Goal: Task Accomplishment & Management: Manage account settings

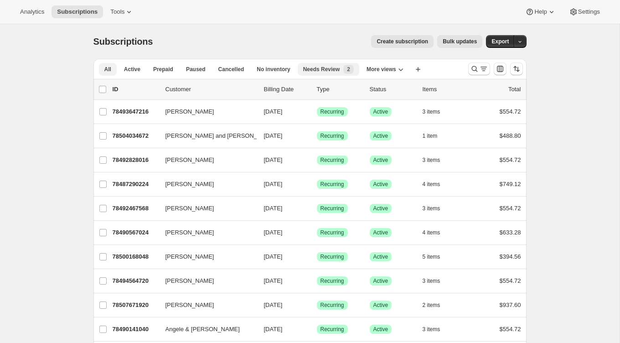
click at [326, 73] on div "Needs Review New 2" at bounding box center [328, 69] width 51 height 9
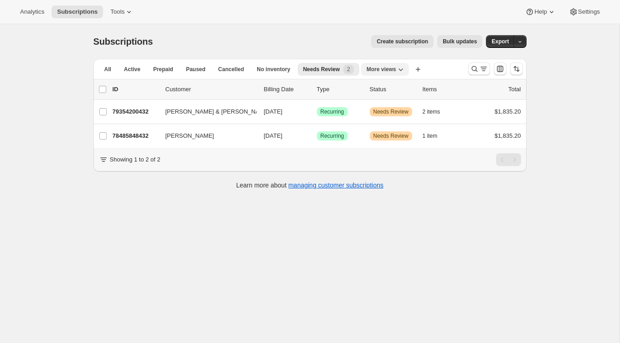
click at [395, 70] on span "More views" at bounding box center [381, 69] width 30 height 7
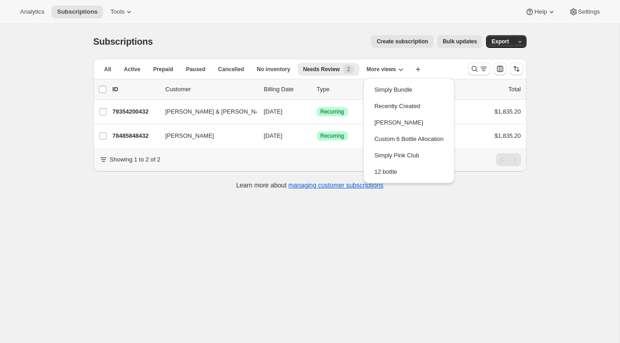
click at [301, 30] on div "Subscriptions. This page is ready Subscriptions Create subscription Bulk update…" at bounding box center [309, 41] width 433 height 35
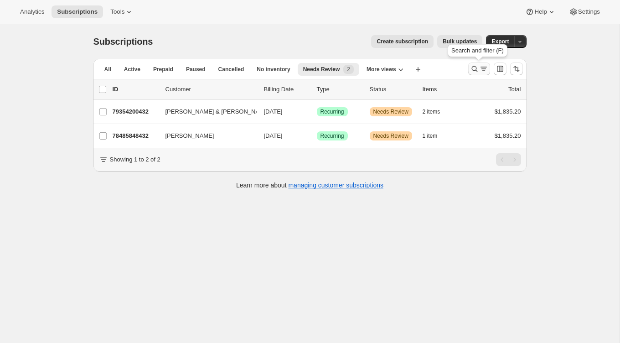
click at [473, 67] on icon "Search and filter results" at bounding box center [474, 68] width 9 height 9
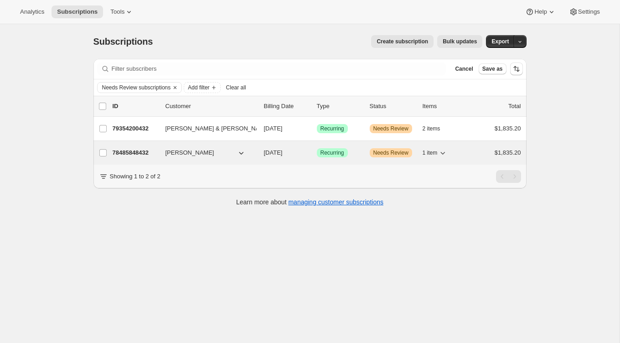
click at [156, 153] on p "78485848432" at bounding box center [136, 152] width 46 height 9
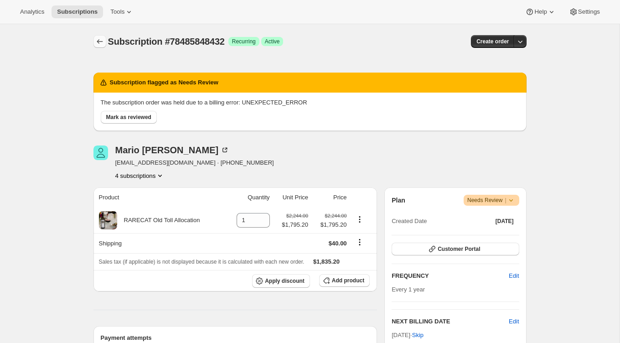
click at [104, 41] on icon "Subscriptions" at bounding box center [99, 41] width 9 height 9
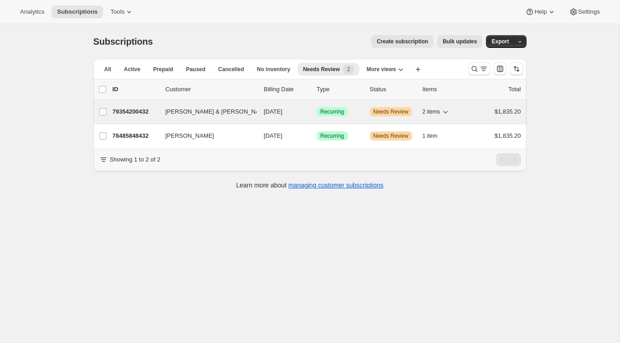
click at [158, 111] on div "79354200432 [PERSON_NAME] & [PERSON_NAME] [DATE] Success Recurring Warning Need…" at bounding box center [317, 111] width 408 height 13
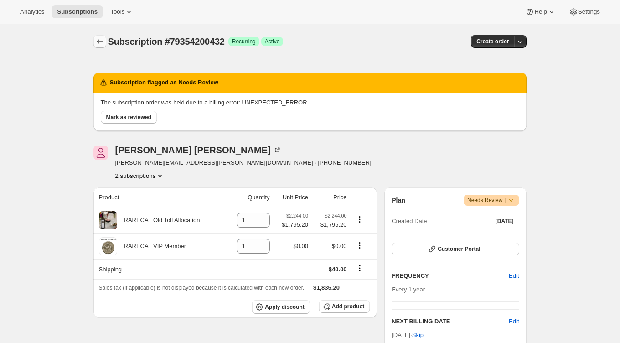
click at [102, 42] on icon "Subscriptions" at bounding box center [99, 41] width 9 height 9
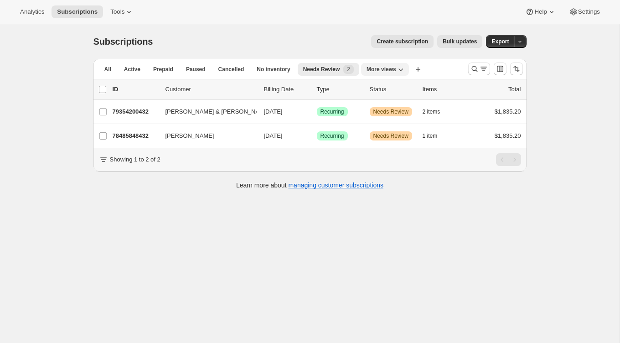
click at [392, 68] on span "More views" at bounding box center [381, 69] width 30 height 7
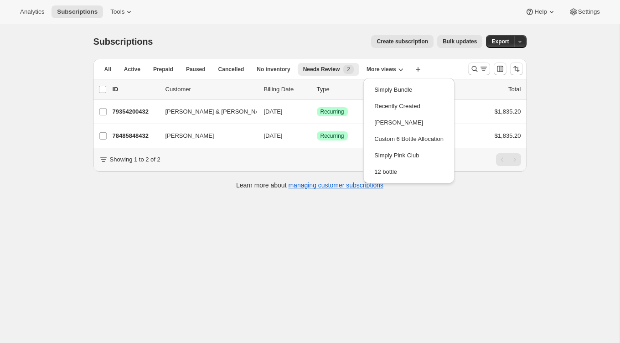
click at [194, 52] on div "Subscriptions. This page is ready Subscriptions Create subscription Bulk update…" at bounding box center [309, 41] width 433 height 35
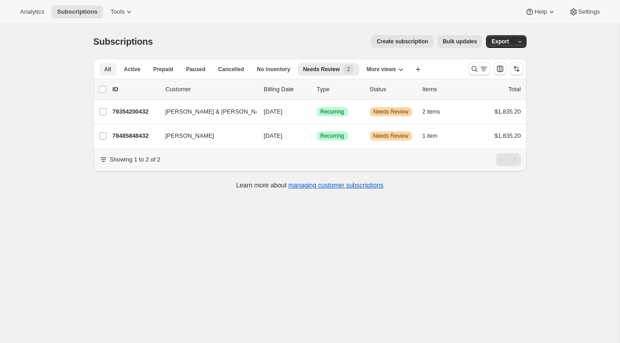
click at [114, 71] on button "All" at bounding box center [108, 69] width 18 height 13
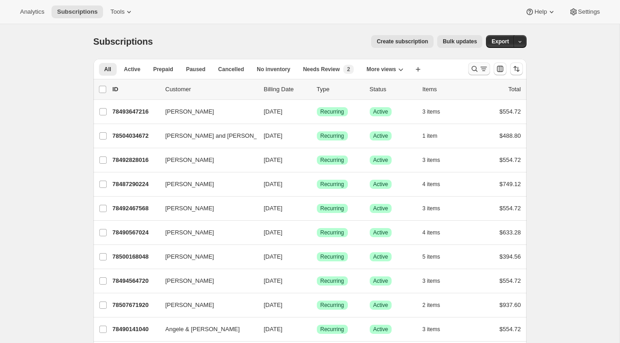
click at [475, 68] on icon "Search and filter results" at bounding box center [474, 68] width 9 height 9
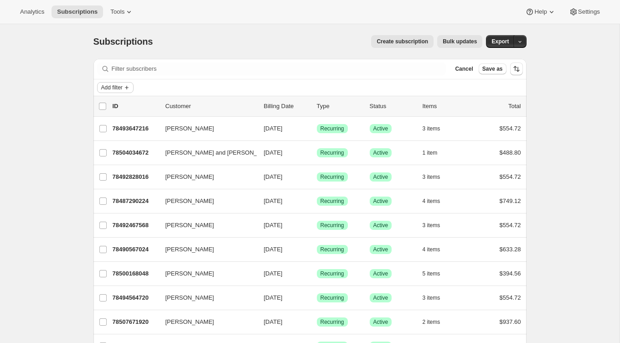
click at [127, 85] on icon "Add filter" at bounding box center [126, 87] width 7 height 7
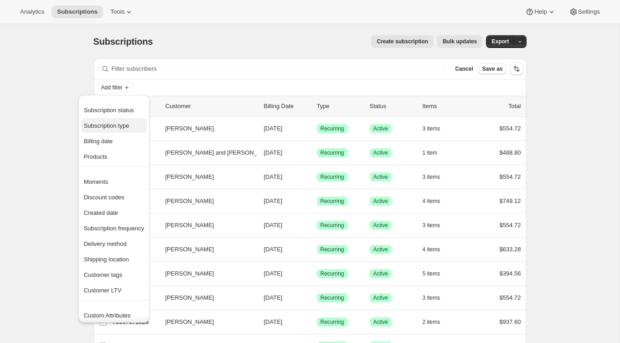
click at [116, 126] on span "Subscription type" at bounding box center [107, 125] width 46 height 7
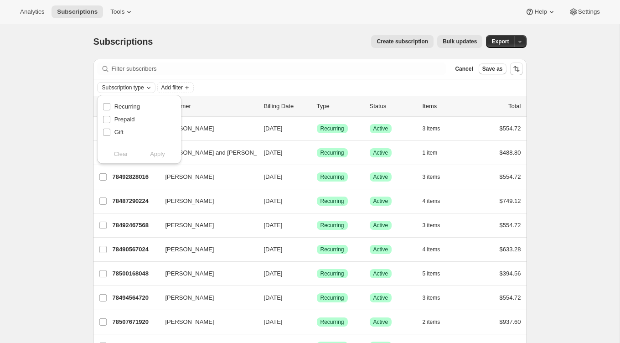
click at [124, 87] on span "Subscription type" at bounding box center [123, 87] width 42 height 7
click at [124, 88] on span "Subscription type" at bounding box center [123, 87] width 42 height 7
click at [226, 93] on div "Subscription type Add filter" at bounding box center [309, 87] width 433 height 16
click at [123, 88] on span "Add filter" at bounding box center [111, 87] width 21 height 7
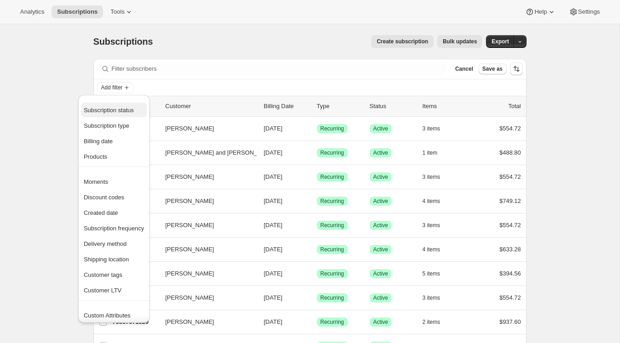
click at [122, 108] on span "Subscription status" at bounding box center [109, 110] width 50 height 7
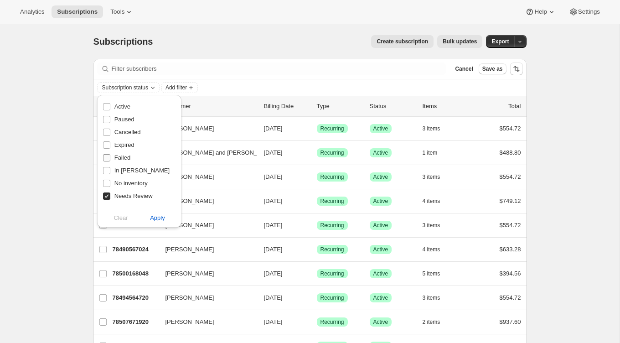
click at [114, 159] on span "Failed" at bounding box center [122, 157] width 16 height 7
click at [110, 159] on input "Failed" at bounding box center [106, 157] width 7 height 7
checkbox input "true"
click at [114, 172] on span "In [PERSON_NAME]" at bounding box center [141, 170] width 55 height 7
click at [110, 172] on input "In [PERSON_NAME]" at bounding box center [106, 170] width 7 height 7
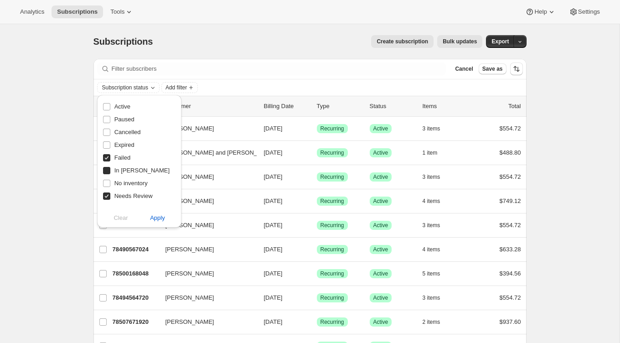
checkbox input "true"
click at [151, 217] on span "Apply" at bounding box center [157, 217] width 15 height 9
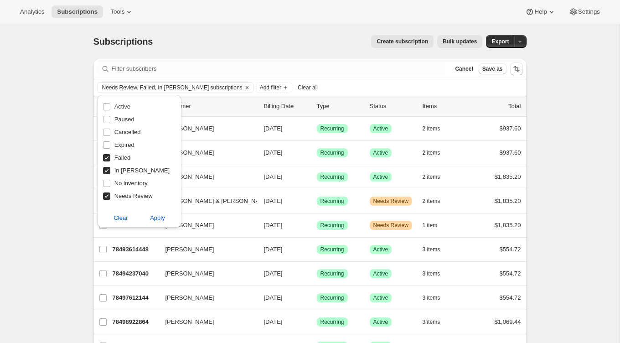
click at [191, 37] on div "Create subscription Bulk updates" at bounding box center [323, 41] width 319 height 13
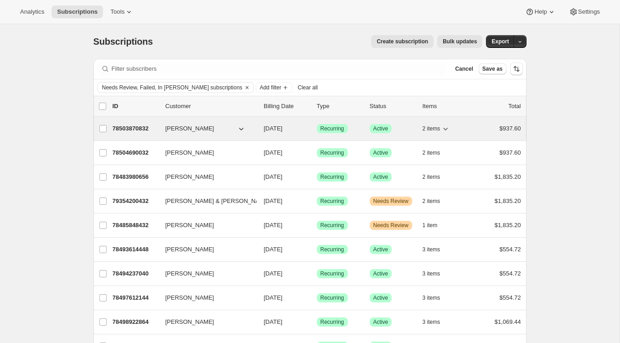
click at [159, 126] on div "78503870832 [PERSON_NAME] [DATE] Success Recurring Success Active 2 items $937.…" at bounding box center [317, 128] width 408 height 13
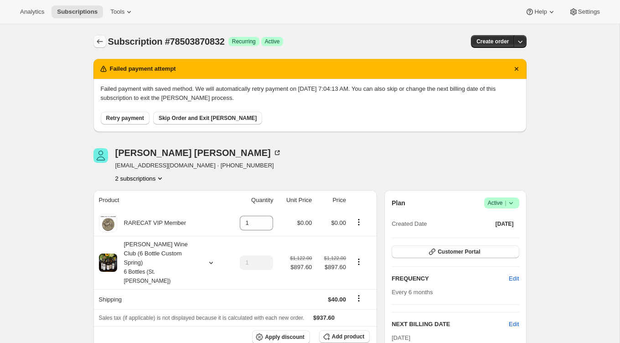
click at [100, 45] on icon "Subscriptions" at bounding box center [99, 41] width 9 height 9
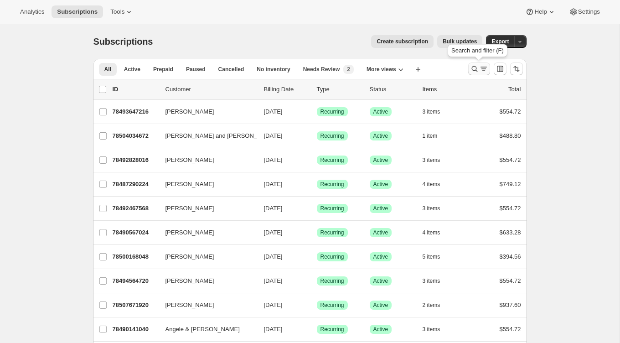
click at [474, 68] on icon "Search and filter results" at bounding box center [474, 68] width 9 height 9
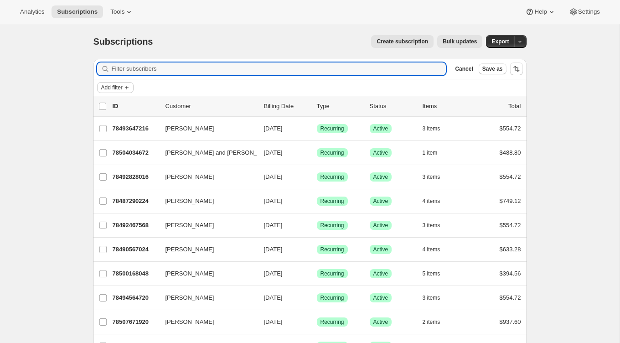
click at [113, 89] on span "Add filter" at bounding box center [111, 87] width 21 height 7
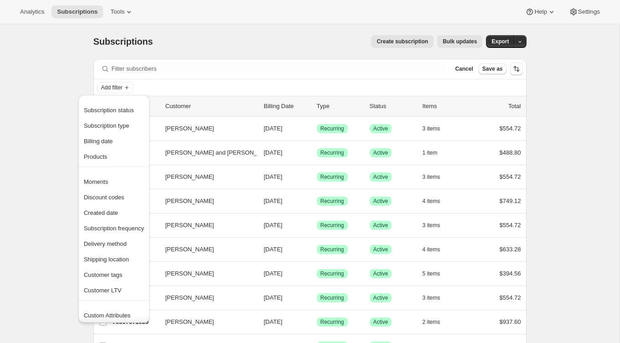
click at [198, 43] on div "Create subscription Bulk updates" at bounding box center [323, 41] width 319 height 13
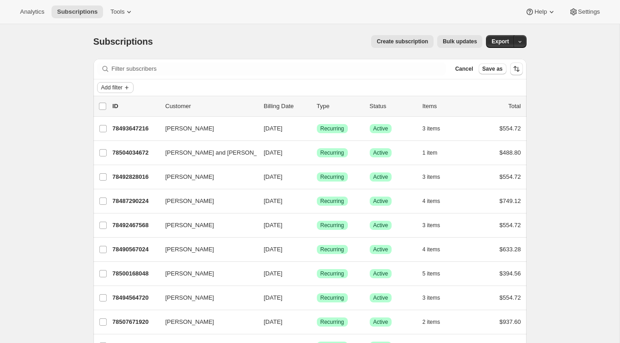
click at [120, 89] on span "Add filter" at bounding box center [111, 87] width 21 height 7
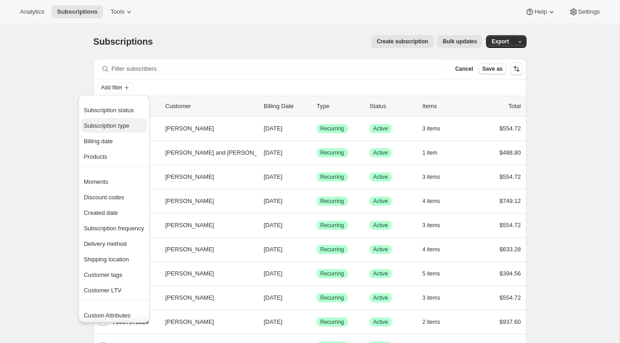
click at [113, 126] on span "Subscription type" at bounding box center [107, 125] width 46 height 7
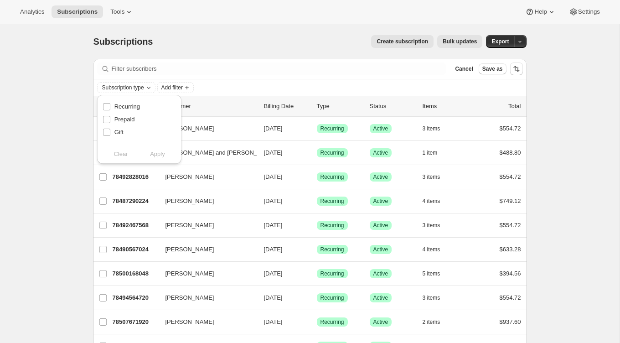
click at [121, 91] on button "Add filter" at bounding box center [115, 87] width 36 height 11
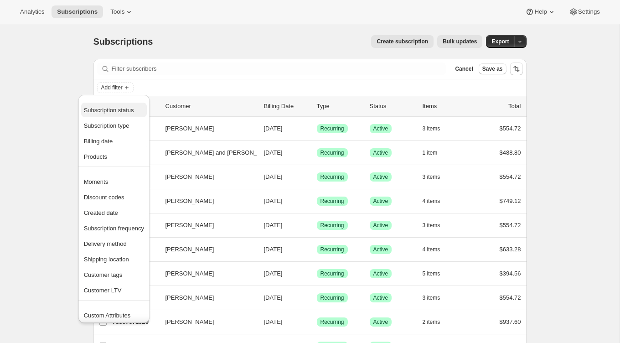
click at [117, 107] on span "Subscription status" at bounding box center [109, 110] width 50 height 7
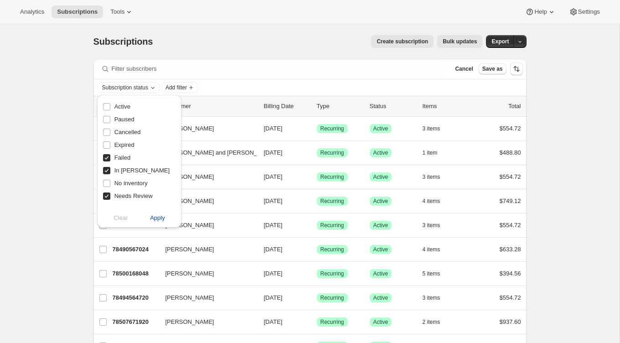
click at [148, 216] on button "Apply" at bounding box center [158, 218] width 48 height 15
